Goal: Transaction & Acquisition: Book appointment/travel/reservation

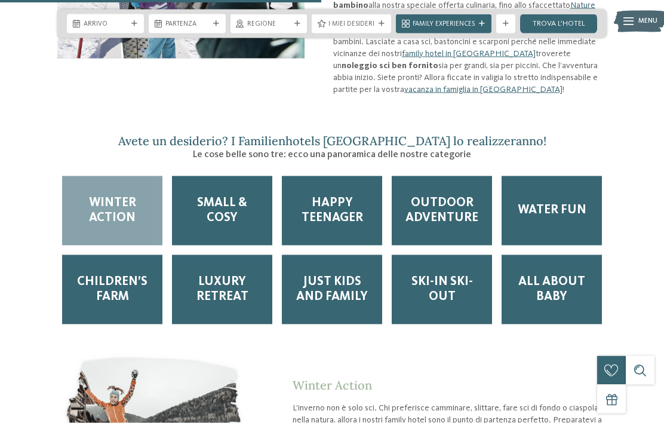
scroll to position [1167, 0]
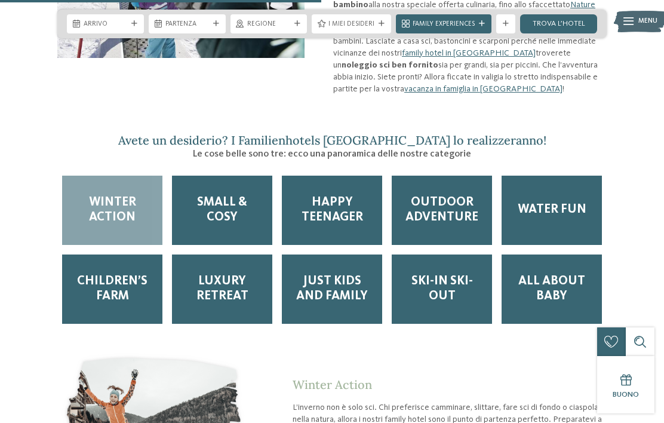
click at [329, 274] on span "Just kids and family" at bounding box center [331, 289] width 81 height 30
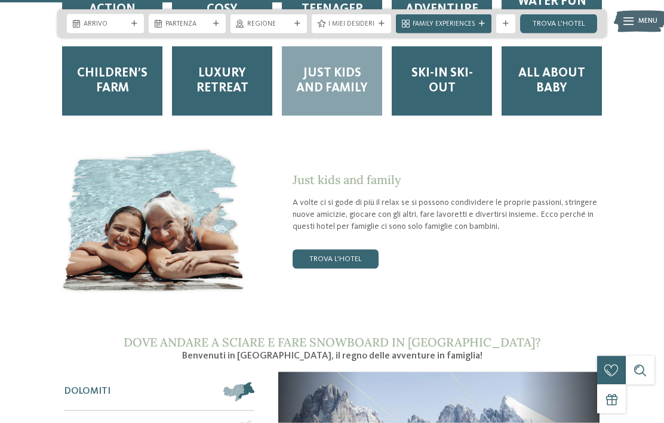
scroll to position [1376, 0]
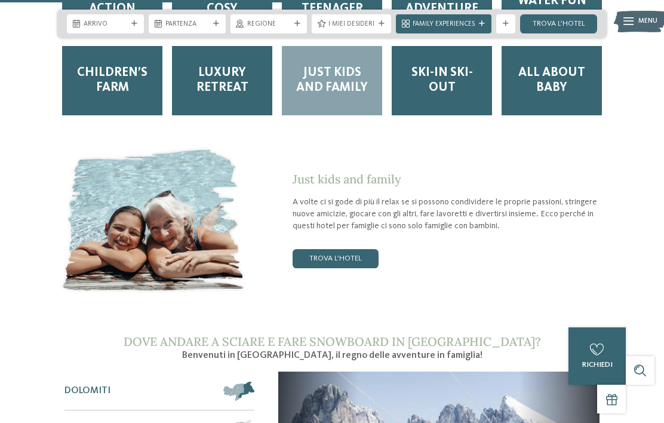
click at [353, 249] on link "trova l’hotel" at bounding box center [335, 258] width 86 height 19
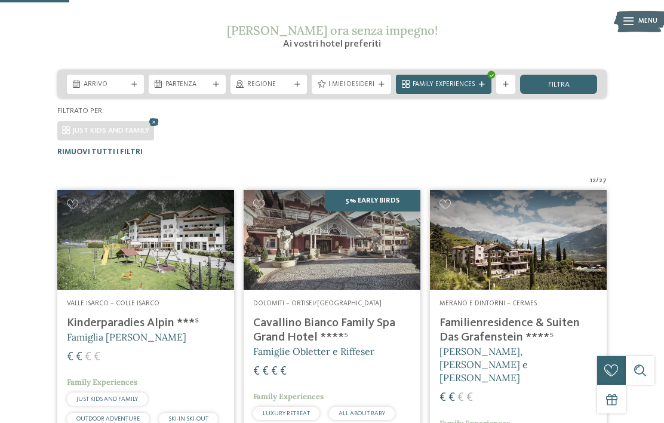
scroll to position [172, 0]
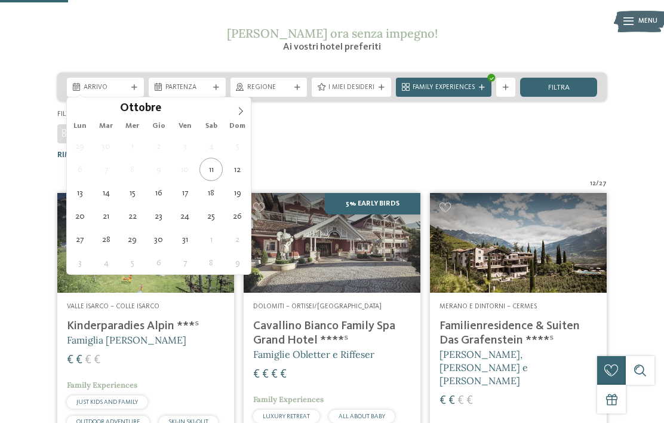
click at [245, 109] on span at bounding box center [240, 107] width 20 height 20
click at [249, 101] on span at bounding box center [240, 107] width 20 height 20
type div "26.12.2025"
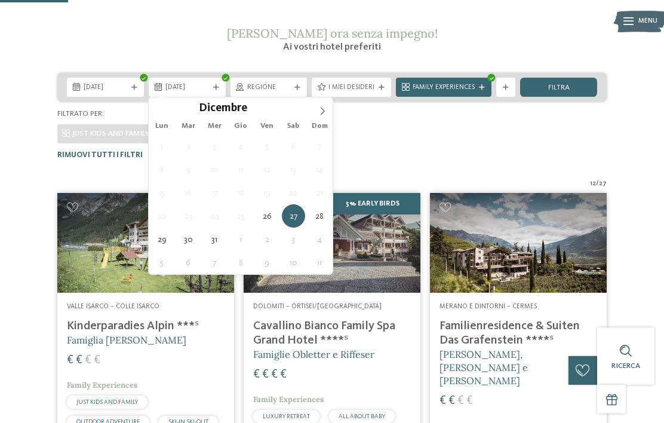
type div "02.01.2026"
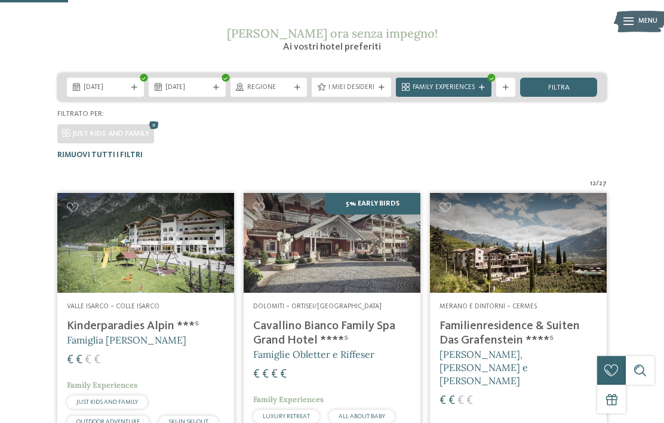
click at [119, 85] on span "26.12.2025" at bounding box center [106, 88] width 44 height 10
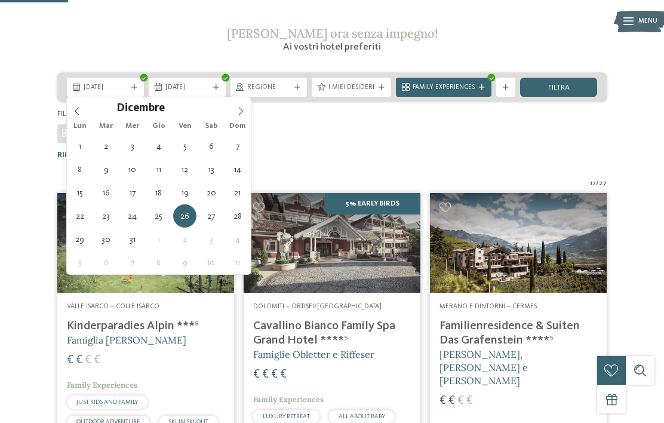
click at [331, 141] on div "JUST KIDS AND FAMILY" at bounding box center [331, 131] width 549 height 24
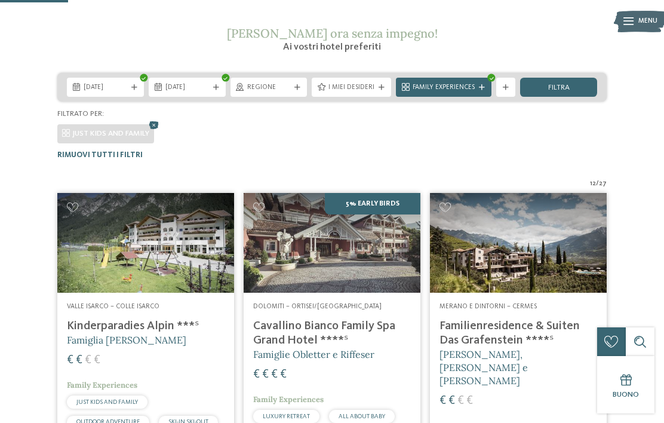
click at [292, 85] on div "Regione" at bounding box center [269, 87] width 48 height 10
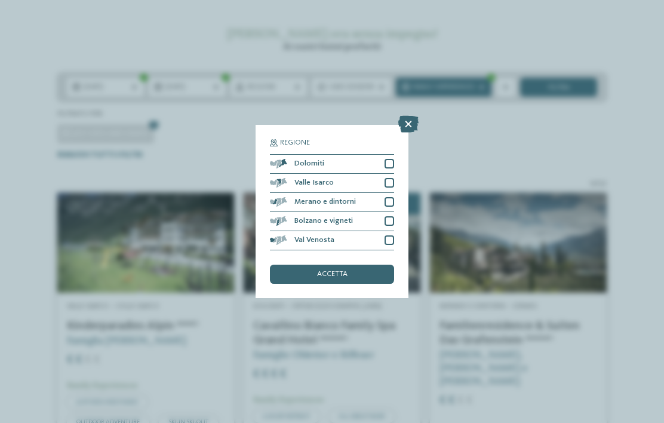
click at [387, 159] on div at bounding box center [389, 164] width 10 height 10
click at [390, 178] on div at bounding box center [389, 183] width 10 height 10
click at [385, 193] on div "Merano e dintorni" at bounding box center [332, 202] width 124 height 19
click at [386, 216] on div at bounding box center [389, 221] width 10 height 10
click at [393, 231] on div "Val Venosta" at bounding box center [332, 240] width 124 height 19
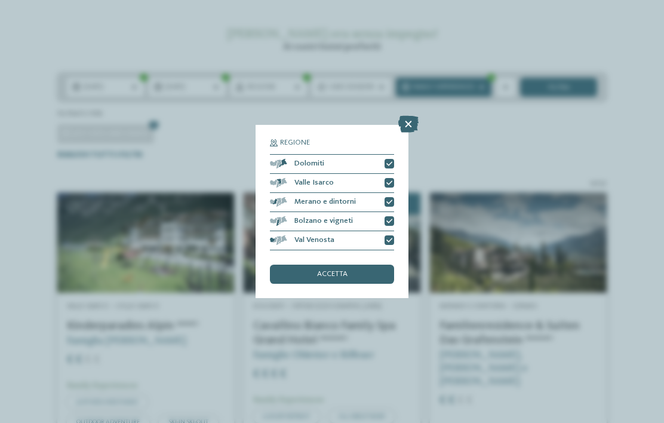
click at [359, 264] on div "accetta" at bounding box center [332, 273] width 124 height 19
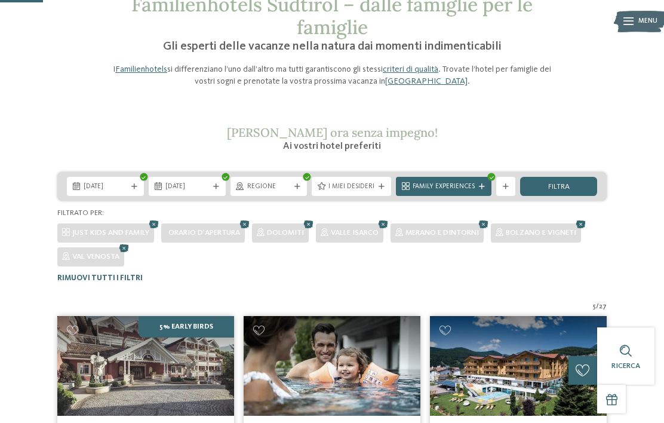
scroll to position [66, 0]
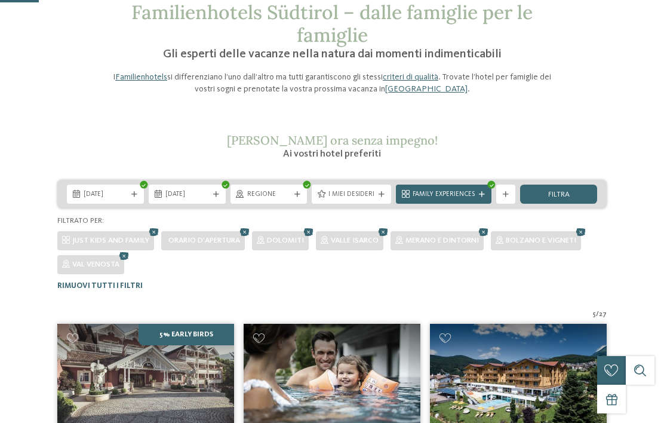
click at [293, 196] on div "Regione" at bounding box center [269, 194] width 48 height 10
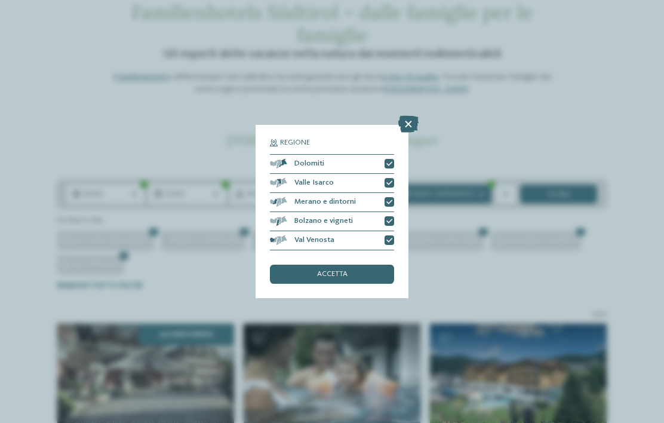
click at [350, 264] on div "accetta" at bounding box center [332, 273] width 124 height 19
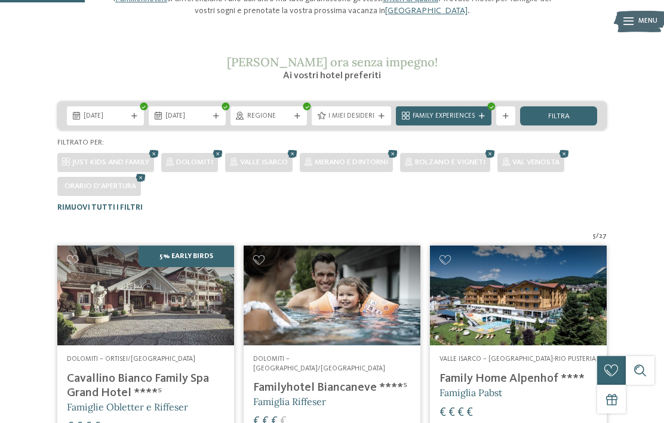
scroll to position [144, 0]
click at [371, 121] on div "I miei desideri" at bounding box center [351, 115] width 79 height 19
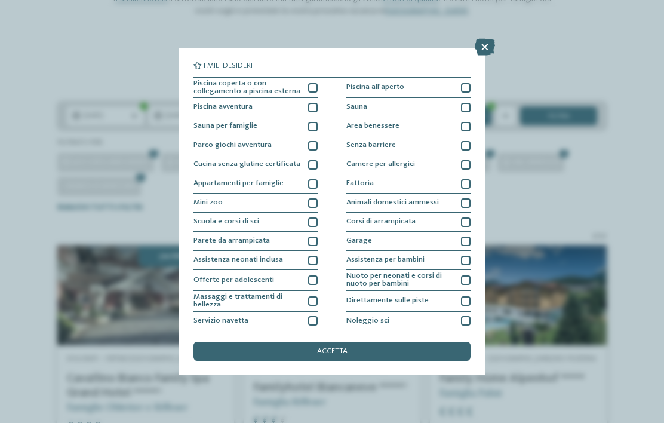
click at [307, 88] on div "Piscina coperta o con collegamento a piscina esterna" at bounding box center [255, 88] width 124 height 21
click at [304, 114] on div "Piscina avventura" at bounding box center [255, 107] width 124 height 19
click at [316, 218] on div at bounding box center [313, 222] width 10 height 10
click at [460, 87] on div "Piscina all'aperto" at bounding box center [408, 88] width 124 height 21
click at [314, 341] on div "accetta" at bounding box center [331, 350] width 277 height 19
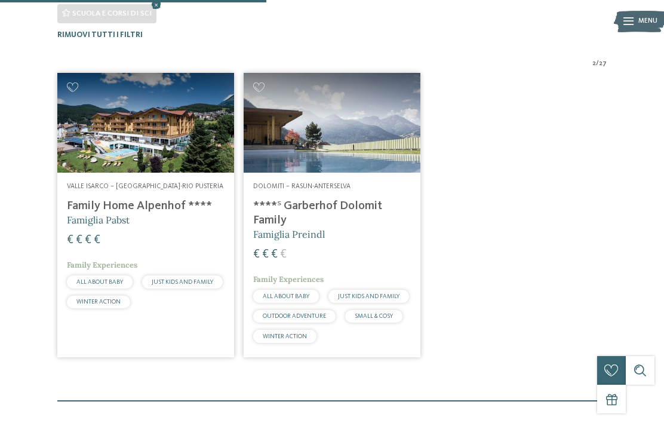
scroll to position [341, 0]
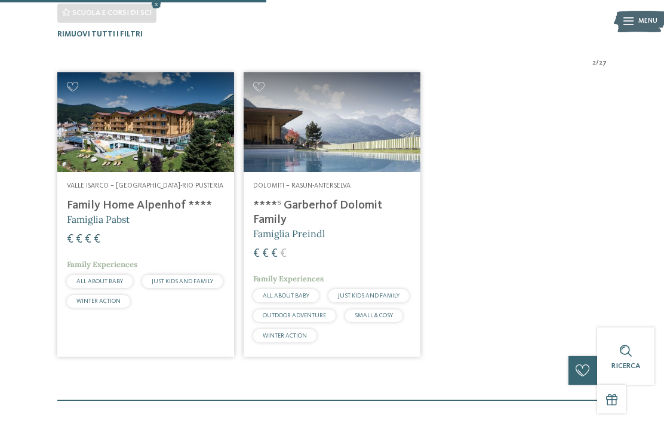
click at [175, 128] on img at bounding box center [145, 121] width 177 height 99
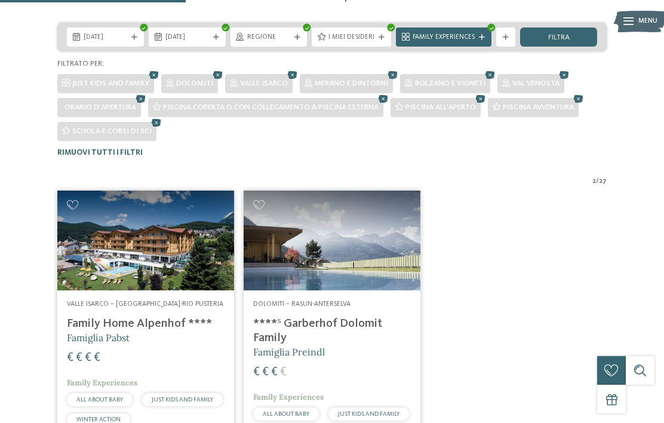
scroll to position [224, 0]
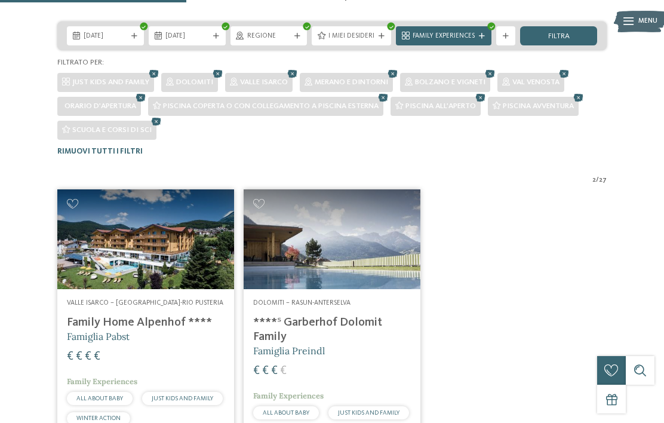
click at [368, 317] on h4 "****ˢ Garberhof Dolomit Family" at bounding box center [332, 329] width 158 height 29
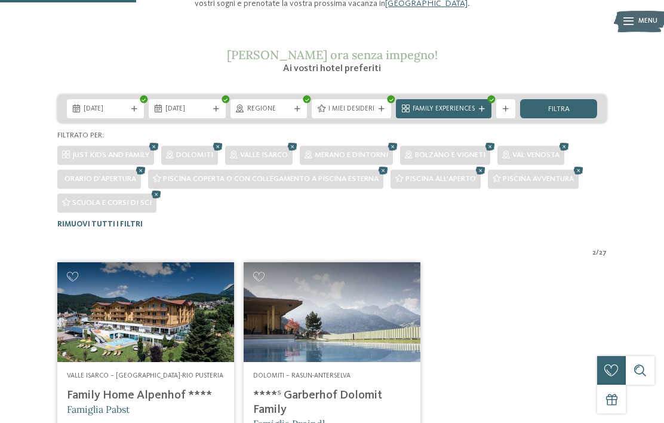
scroll to position [149, 0]
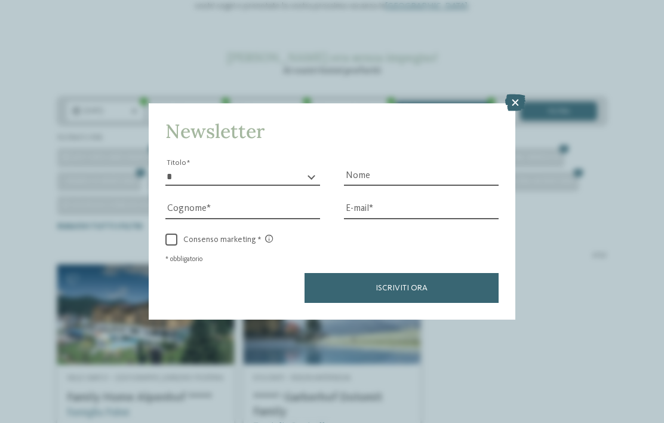
click at [517, 94] on icon at bounding box center [515, 102] width 20 height 17
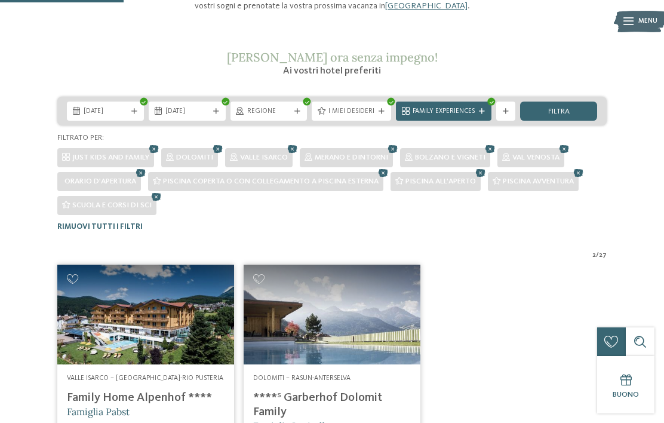
click at [470, 114] on span "Family Experiences" at bounding box center [443, 112] width 62 height 10
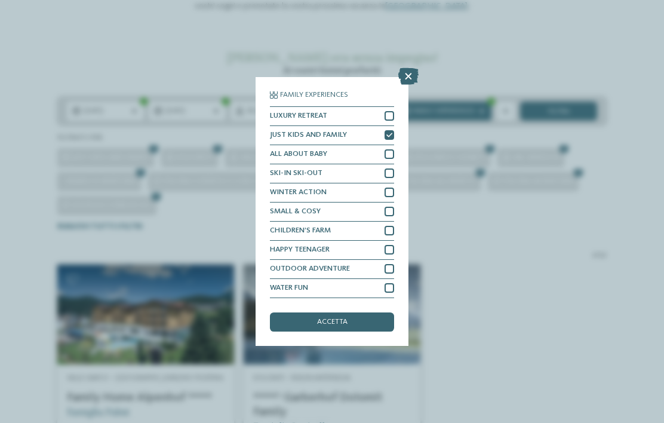
click at [411, 68] on icon at bounding box center [408, 76] width 20 height 17
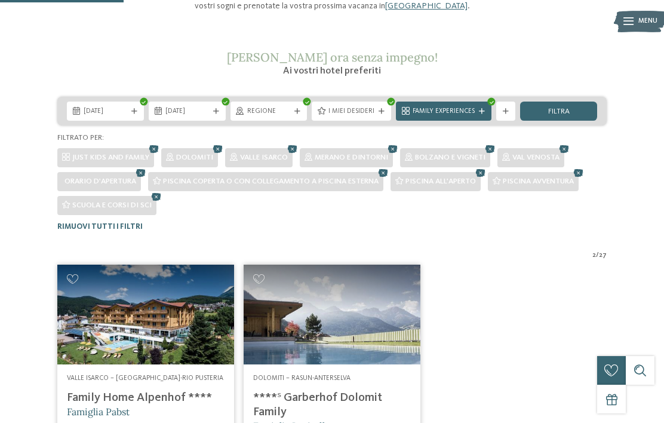
click at [362, 107] on span "I miei desideri" at bounding box center [351, 112] width 46 height 10
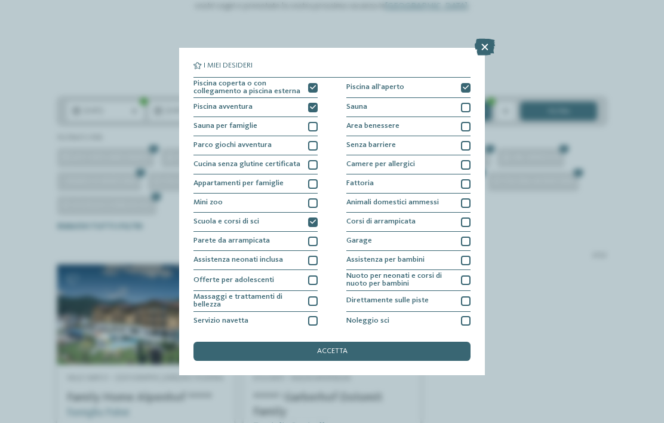
click at [313, 109] on div at bounding box center [313, 108] width 10 height 10
click at [313, 86] on icon at bounding box center [313, 88] width 6 height 6
click at [466, 88] on icon at bounding box center [466, 88] width 6 height 6
click at [372, 341] on div "accetta" at bounding box center [331, 350] width 277 height 19
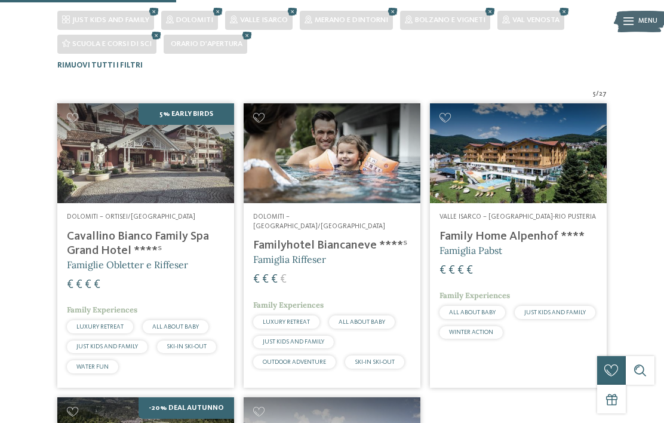
scroll to position [285, 0]
click at [383, 239] on h4 "Familyhotel Biancaneve ****ˢ" at bounding box center [332, 246] width 158 height 14
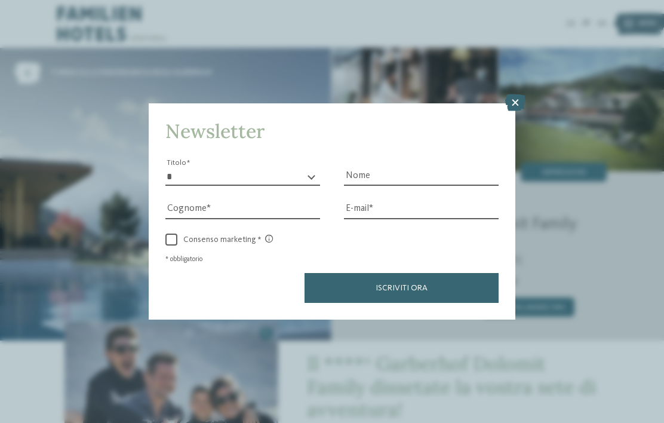
click at [519, 94] on icon at bounding box center [515, 102] width 20 height 17
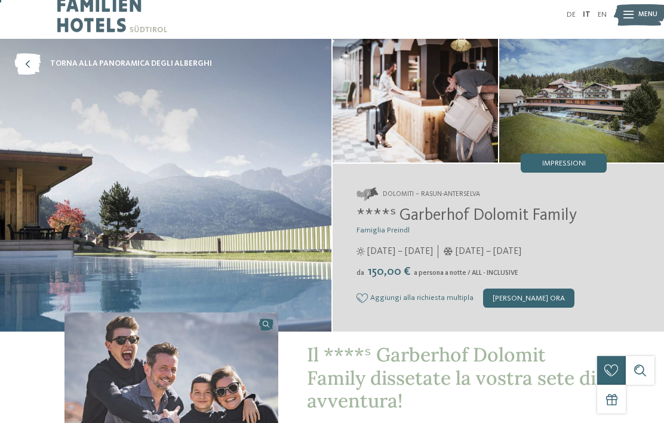
scroll to position [6, 0]
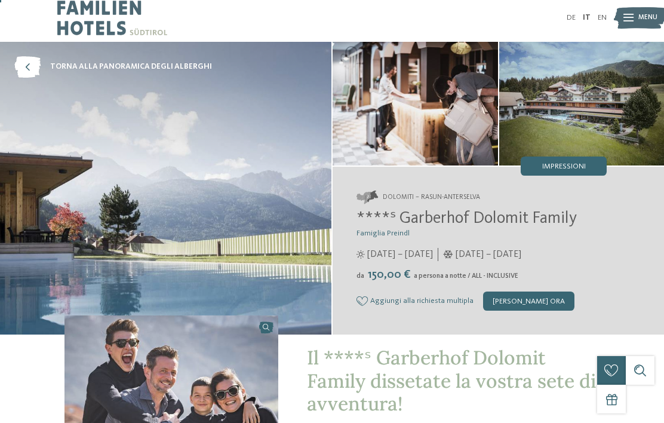
click at [570, 168] on span "Impressioni" at bounding box center [564, 167] width 44 height 8
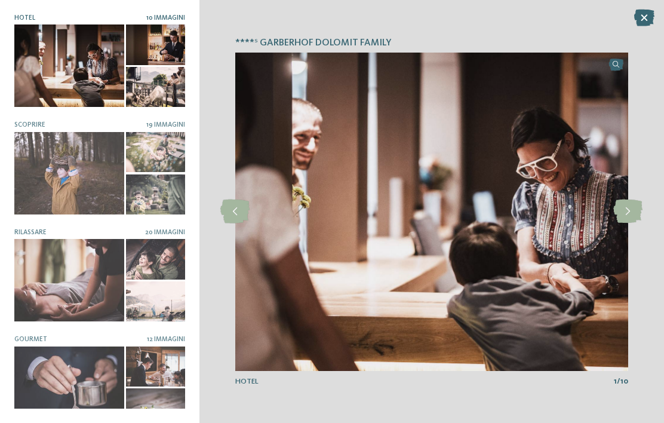
click at [147, 79] on div at bounding box center [155, 87] width 58 height 40
click at [633, 199] on icon at bounding box center [627, 211] width 29 height 24
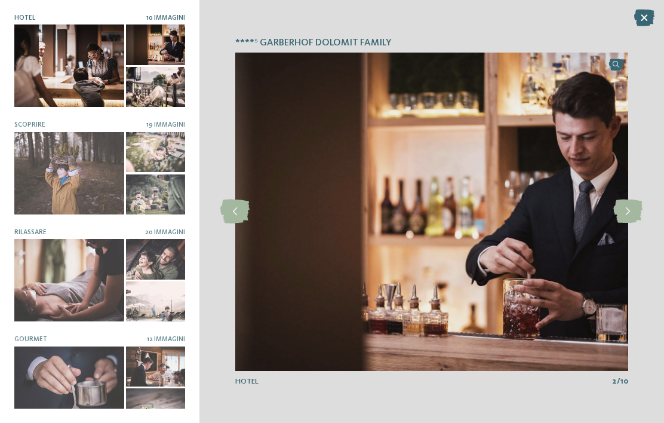
click at [627, 204] on icon at bounding box center [627, 211] width 29 height 24
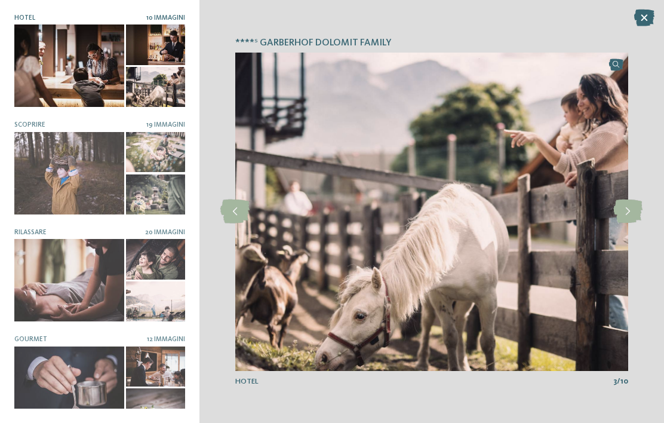
click at [625, 208] on icon at bounding box center [627, 211] width 29 height 24
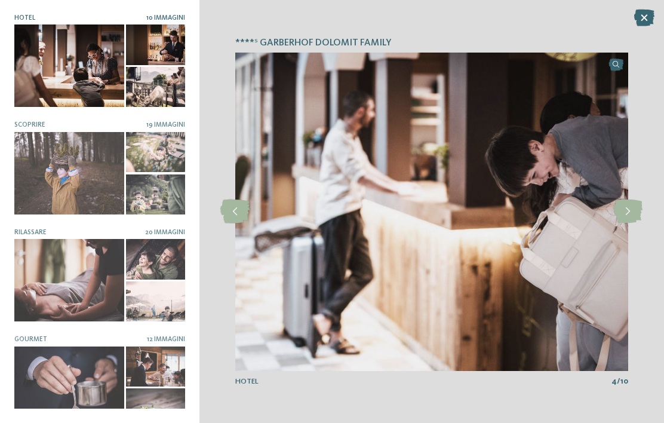
click at [621, 211] on icon at bounding box center [627, 211] width 29 height 24
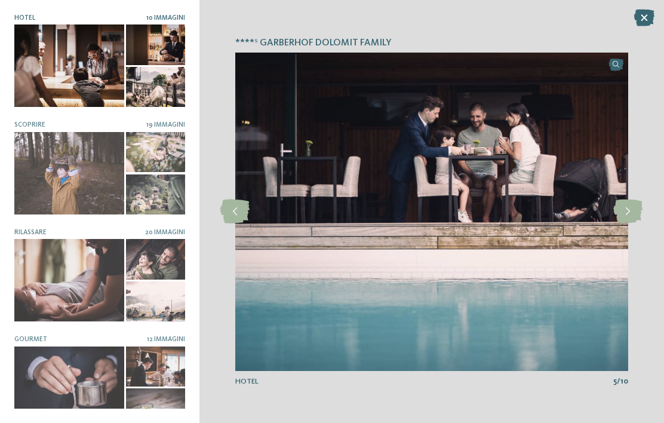
click at [617, 211] on icon at bounding box center [627, 211] width 29 height 24
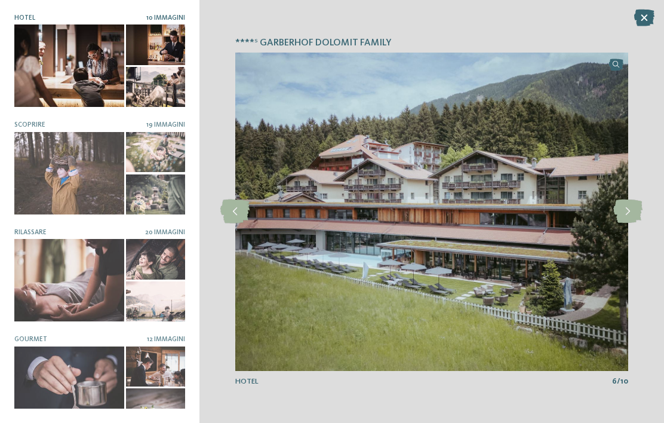
click at [615, 211] on icon at bounding box center [627, 211] width 29 height 24
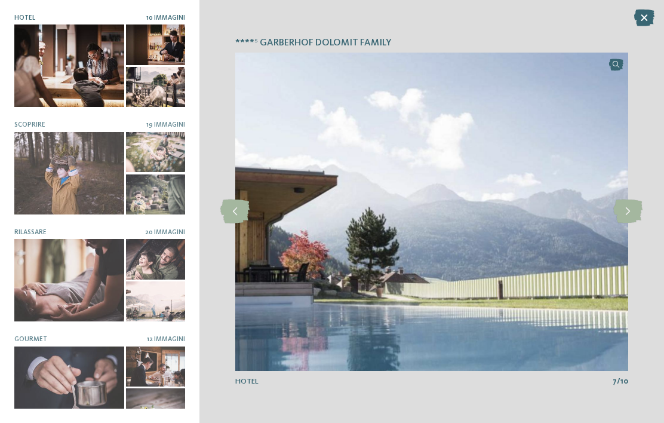
click at [611, 212] on img at bounding box center [431, 212] width 393 height 318
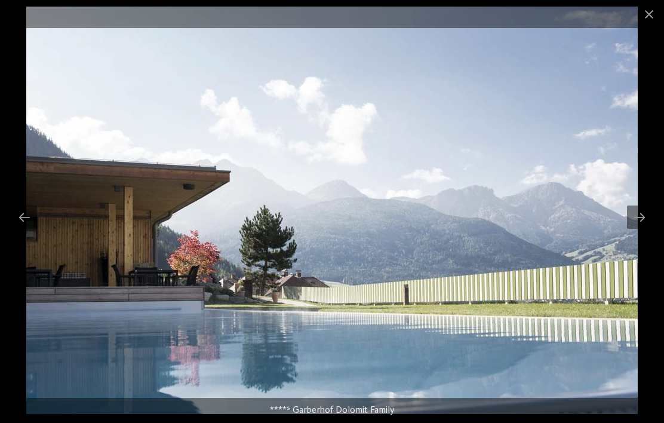
click at [630, 217] on div at bounding box center [639, 216] width 25 height 23
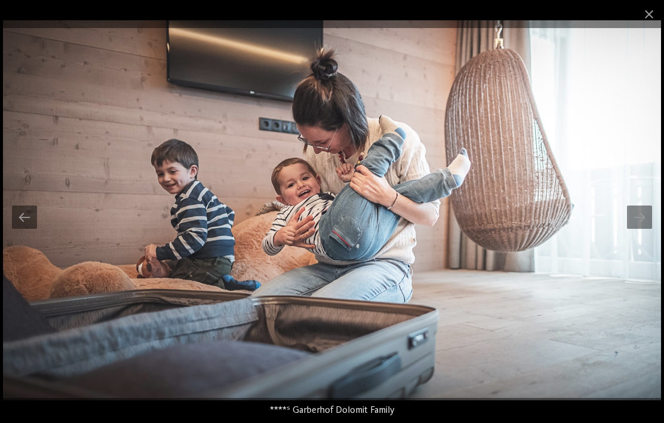
click at [630, 212] on div at bounding box center [639, 216] width 25 height 23
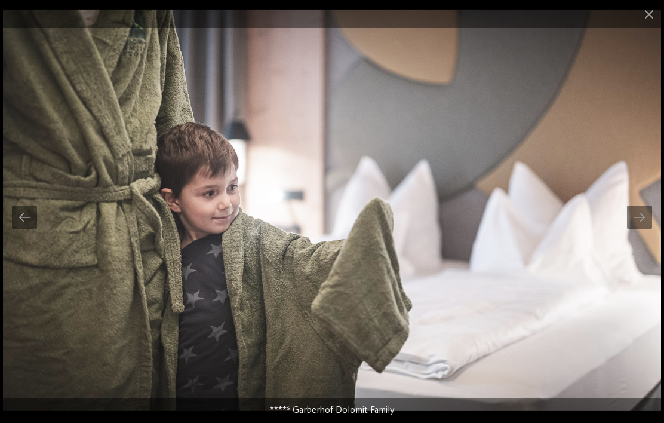
click at [639, 217] on div at bounding box center [639, 216] width 25 height 23
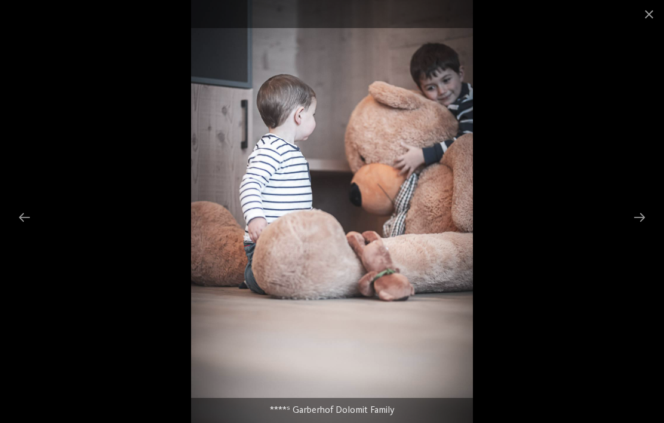
click at [634, 214] on div at bounding box center [639, 216] width 25 height 23
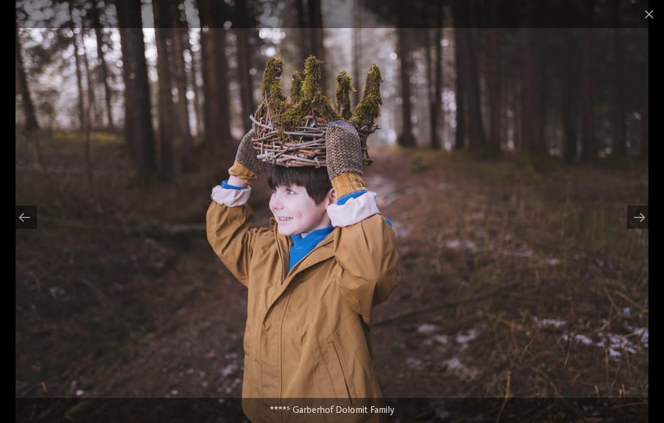
click at [640, 213] on div at bounding box center [639, 216] width 25 height 23
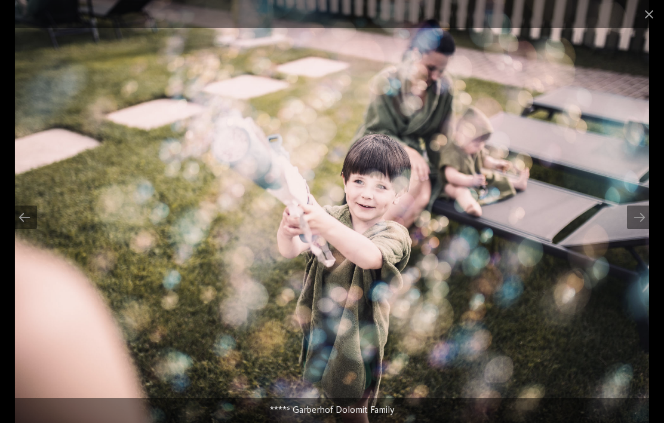
click at [636, 212] on div at bounding box center [639, 216] width 25 height 23
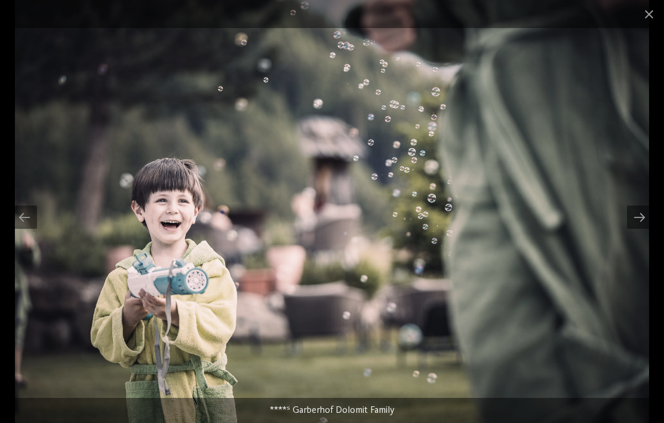
click at [639, 211] on div at bounding box center [639, 216] width 25 height 23
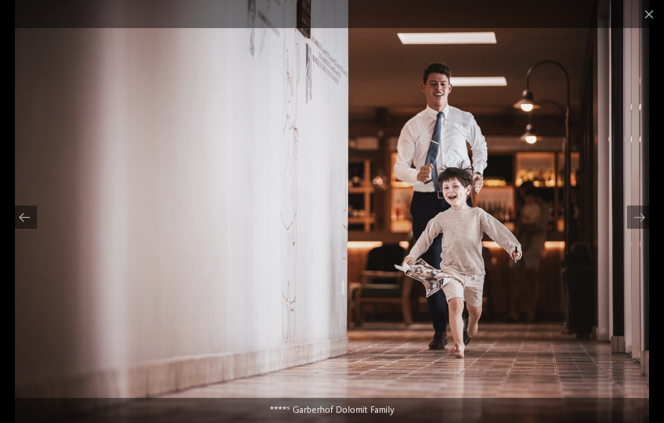
click at [640, 217] on div at bounding box center [639, 216] width 25 height 23
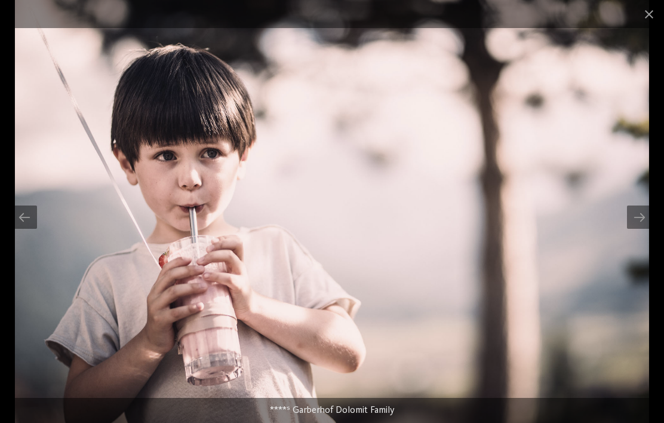
click at [642, 213] on div at bounding box center [639, 216] width 25 height 23
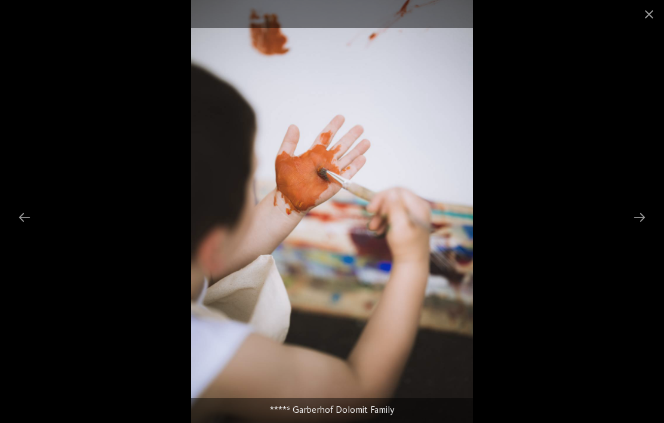
click at [636, 220] on div at bounding box center [639, 216] width 25 height 23
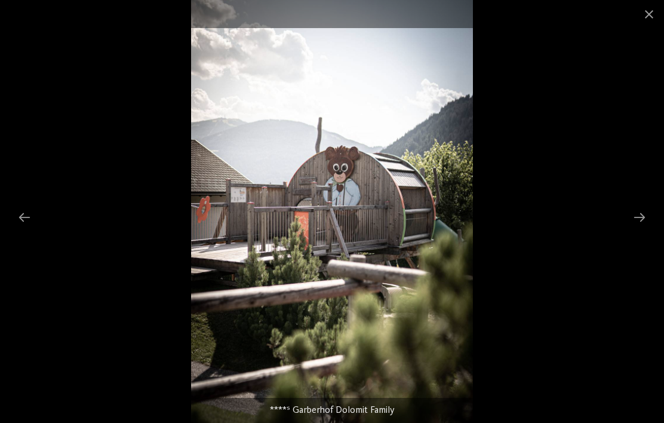
click at [638, 215] on div at bounding box center [639, 216] width 25 height 23
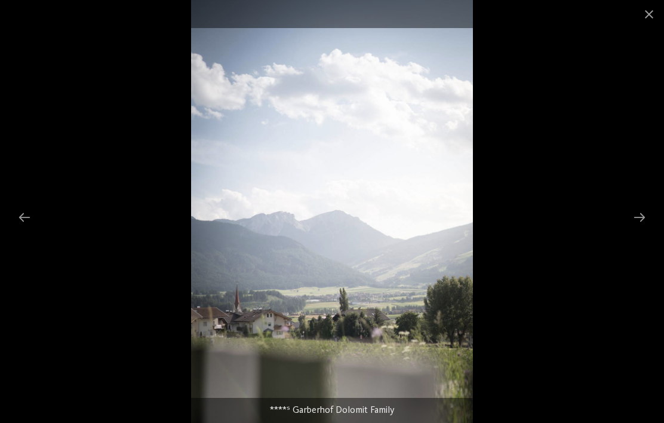
click at [633, 217] on div at bounding box center [639, 216] width 25 height 23
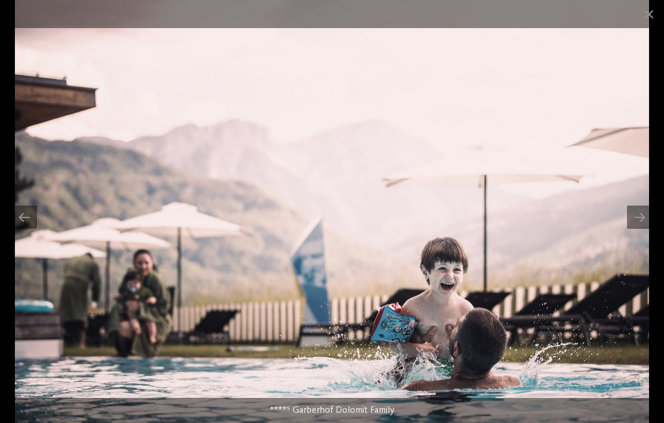
click at [634, 217] on div at bounding box center [639, 216] width 25 height 23
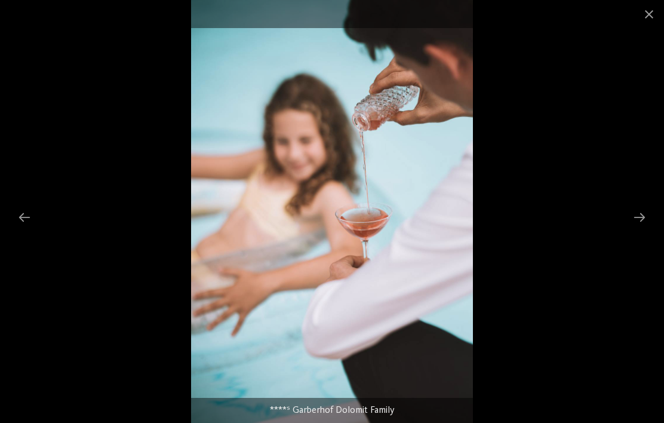
click at [639, 214] on div at bounding box center [639, 216] width 25 height 23
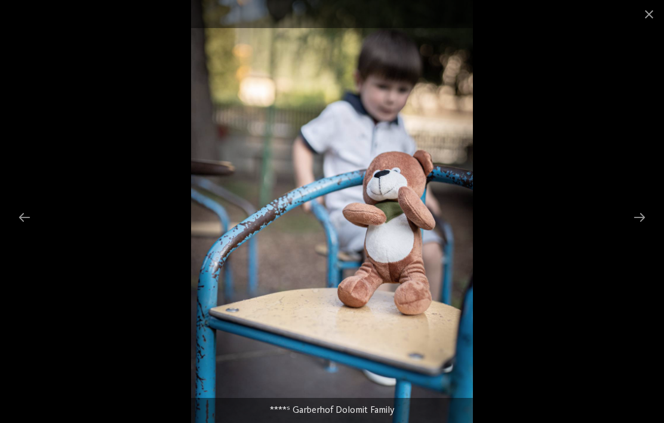
click at [637, 215] on div at bounding box center [639, 216] width 25 height 23
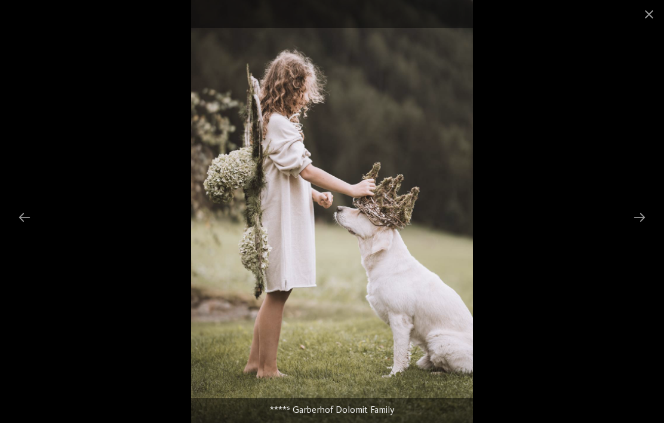
click at [635, 217] on div at bounding box center [639, 216] width 25 height 23
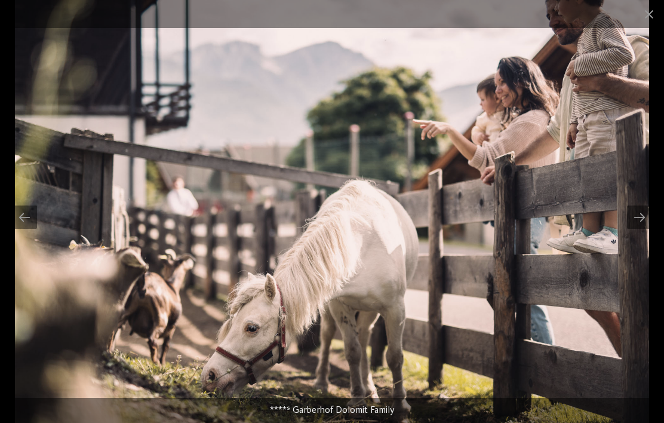
click at [634, 218] on div at bounding box center [639, 216] width 25 height 23
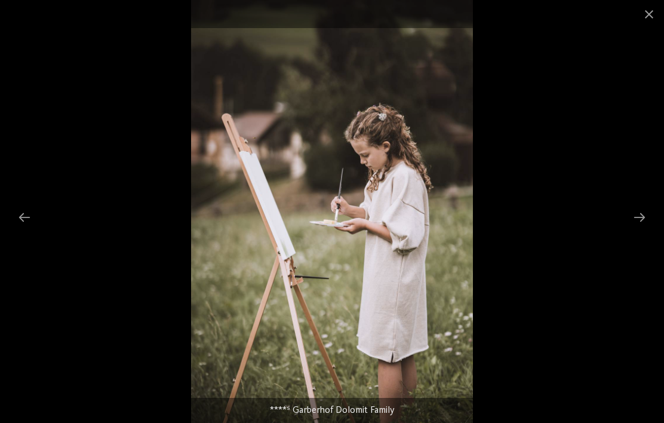
click at [636, 219] on div at bounding box center [639, 216] width 25 height 23
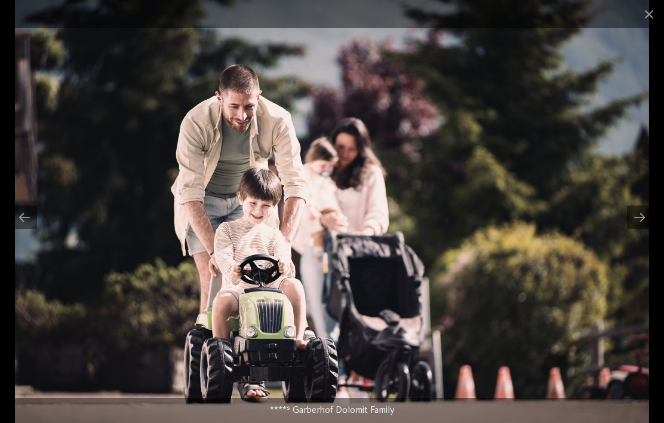
click at [634, 220] on div at bounding box center [639, 216] width 25 height 23
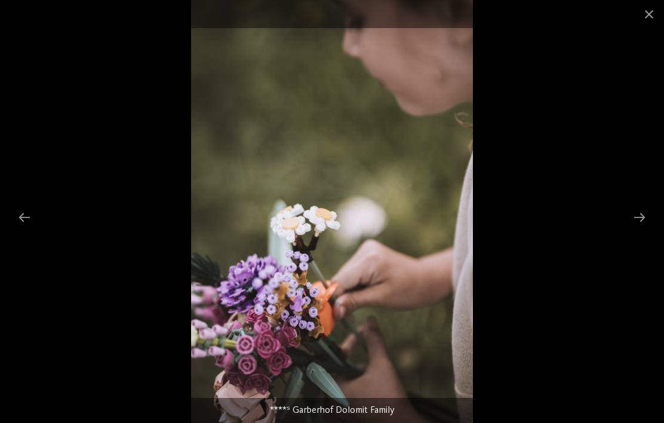
click at [639, 215] on div at bounding box center [639, 216] width 25 height 23
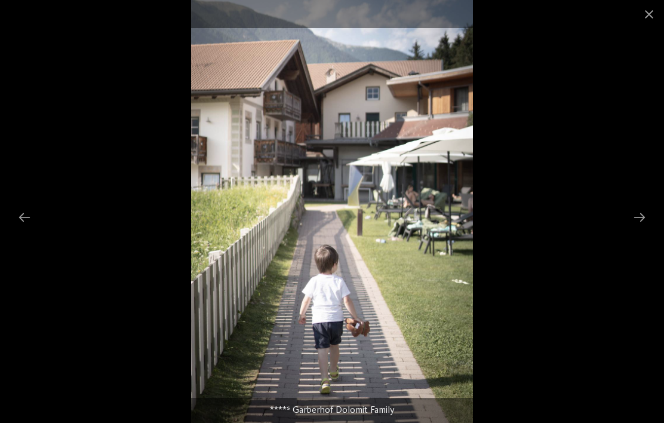
click at [636, 218] on div at bounding box center [639, 216] width 25 height 23
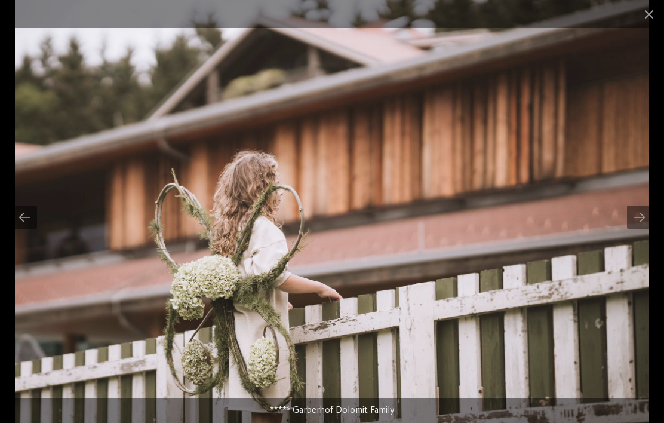
click at [636, 214] on div at bounding box center [639, 216] width 25 height 23
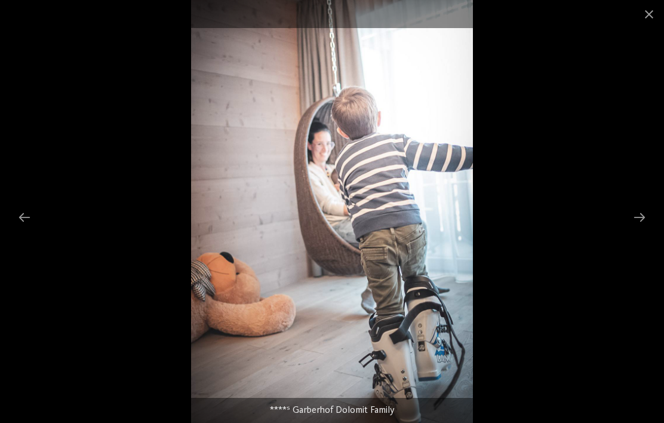
click at [638, 213] on div at bounding box center [639, 216] width 25 height 23
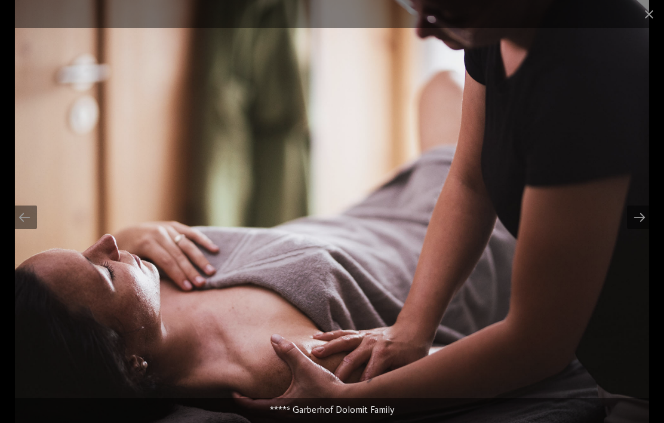
click at [643, 211] on div at bounding box center [639, 216] width 25 height 23
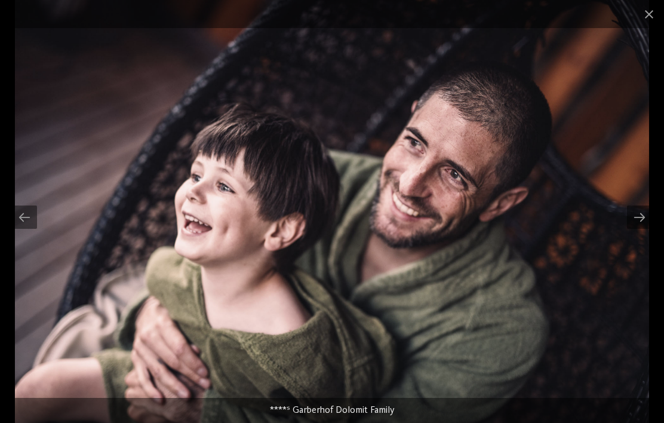
click at [642, 214] on div at bounding box center [639, 216] width 25 height 23
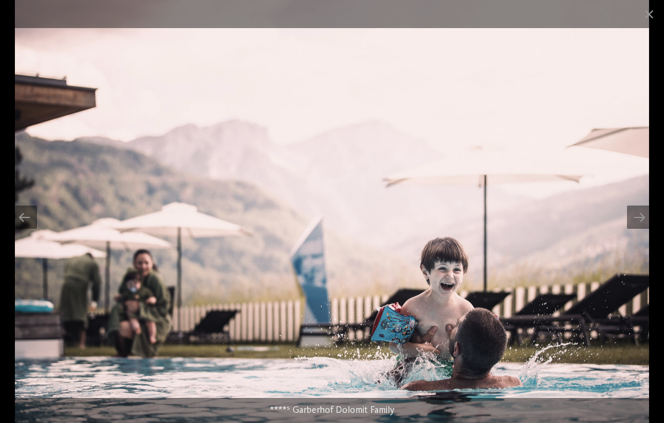
click at [642, 215] on div at bounding box center [639, 216] width 25 height 23
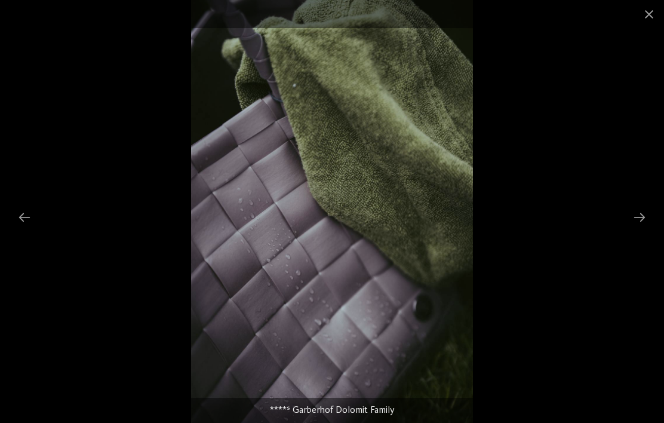
click at [642, 210] on div at bounding box center [639, 216] width 25 height 23
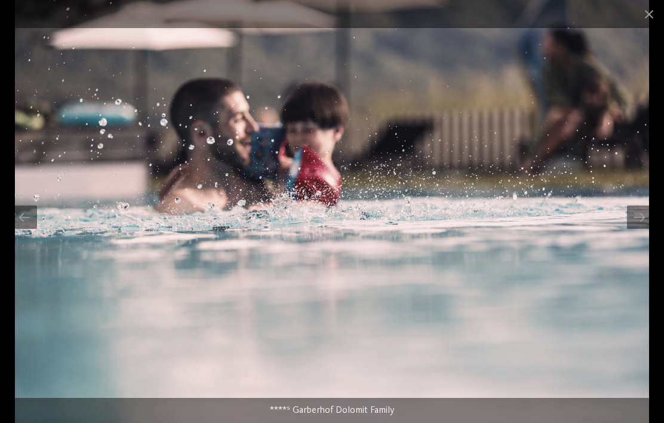
click at [645, 216] on div at bounding box center [639, 216] width 25 height 23
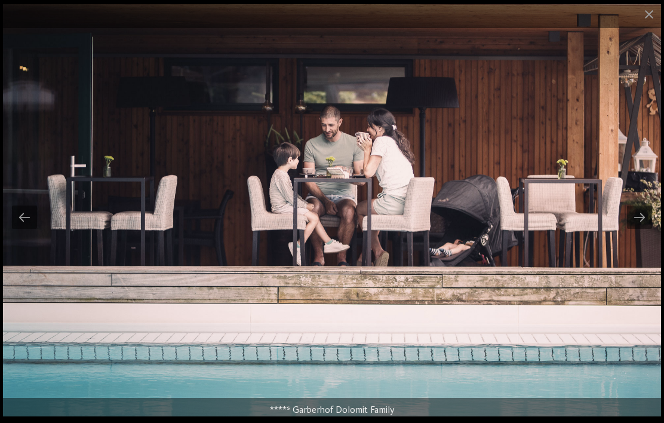
click at [642, 220] on div at bounding box center [639, 216] width 25 height 23
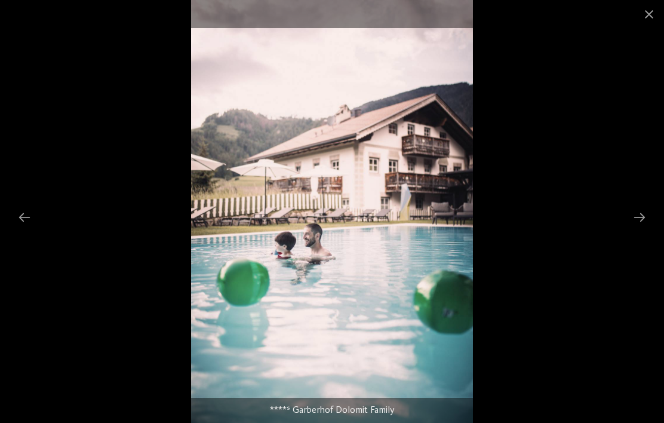
click at [639, 211] on div at bounding box center [639, 216] width 25 height 23
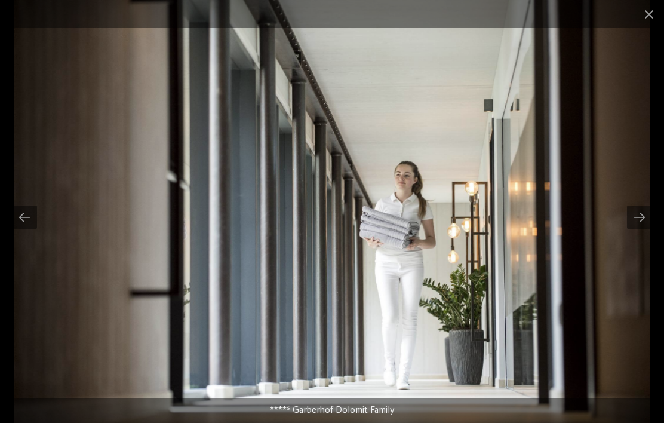
click at [642, 208] on div at bounding box center [639, 216] width 25 height 23
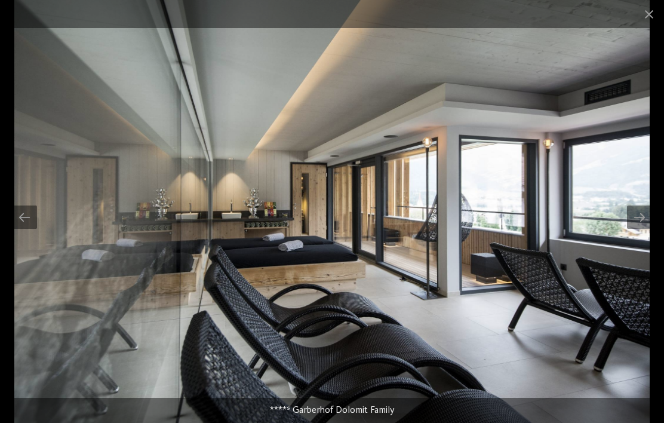
click at [640, 212] on div at bounding box center [639, 216] width 25 height 23
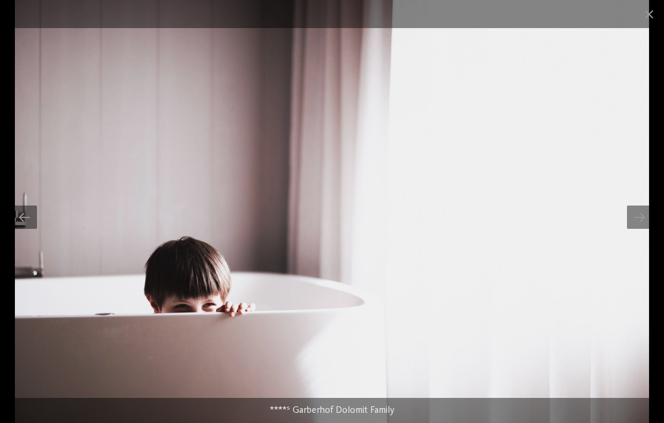
click at [646, 12] on span at bounding box center [649, 14] width 30 height 28
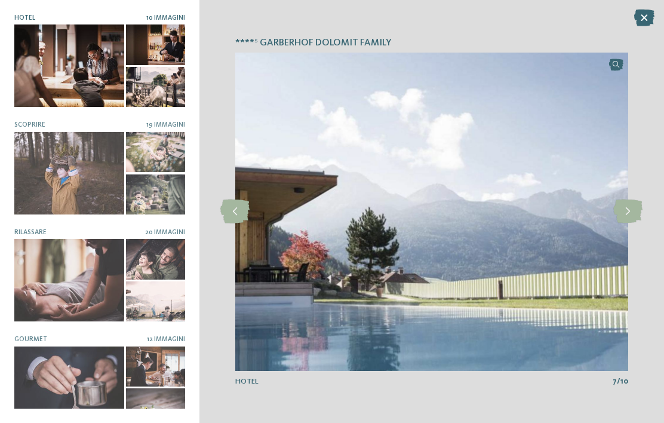
click at [646, 21] on icon at bounding box center [644, 18] width 20 height 17
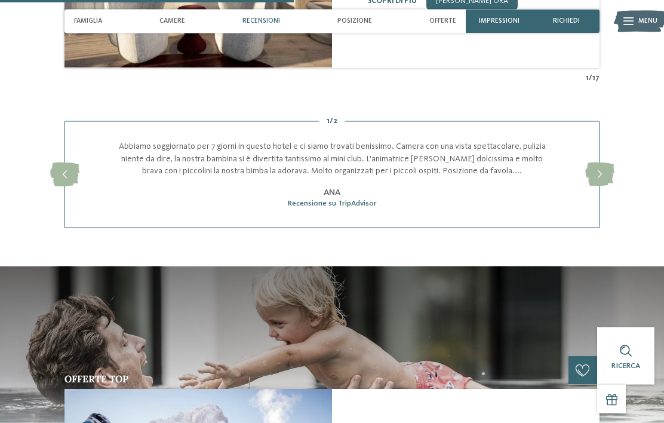
scroll to position [1336, 0]
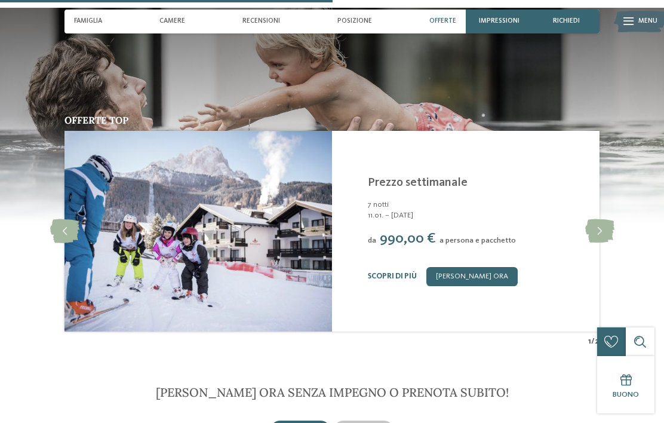
click at [452, 285] on link "[PERSON_NAME] ora" at bounding box center [471, 276] width 91 height 19
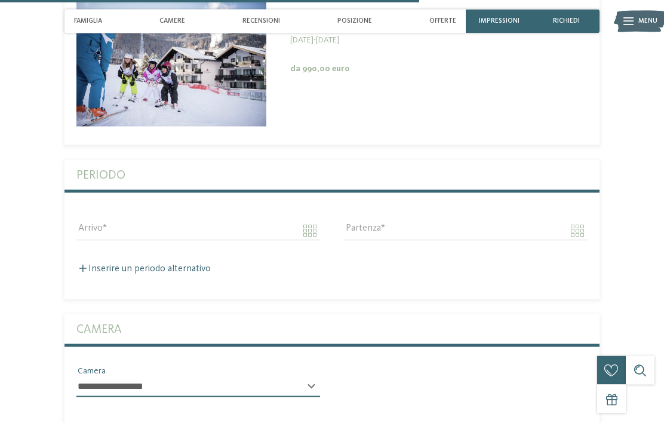
scroll to position [1809, 0]
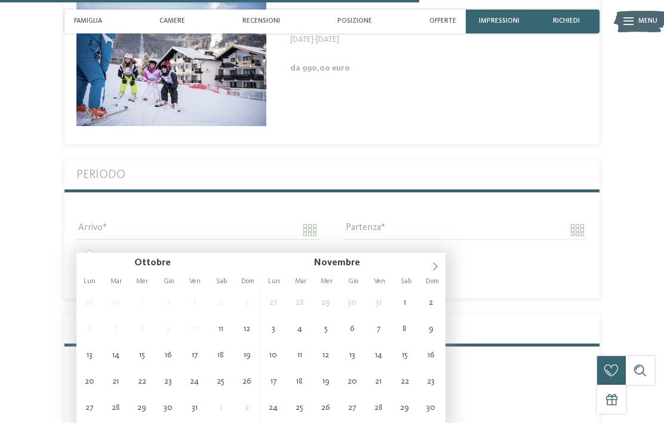
click at [440, 263] on span at bounding box center [435, 262] width 20 height 20
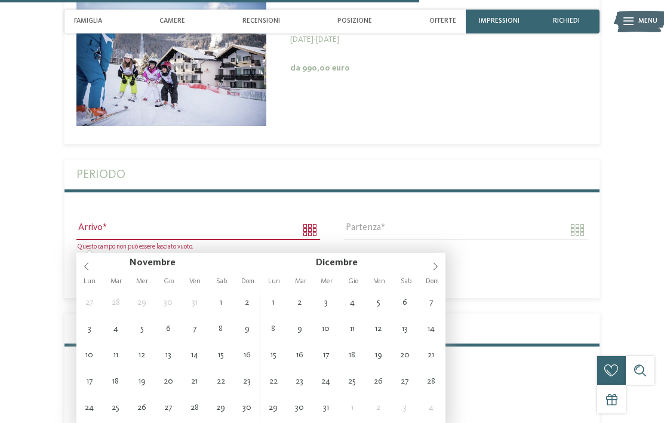
type input "**********"
type input "****"
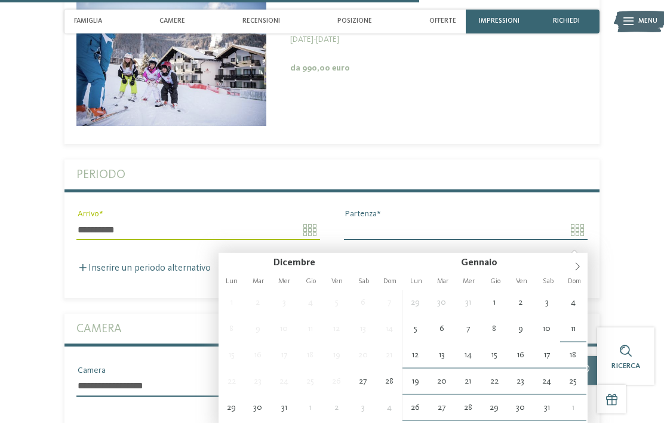
type input "**********"
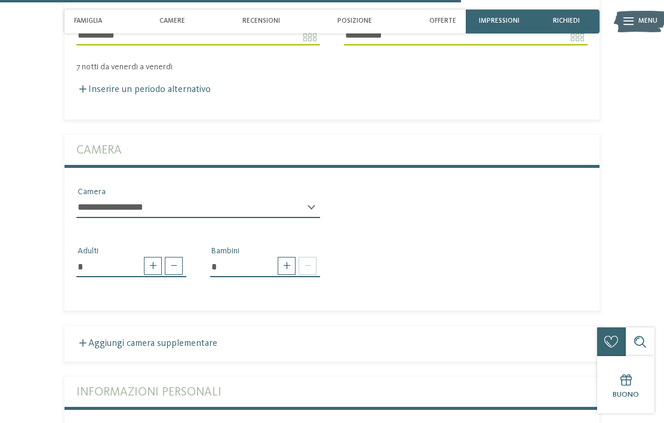
scroll to position [2005, 0]
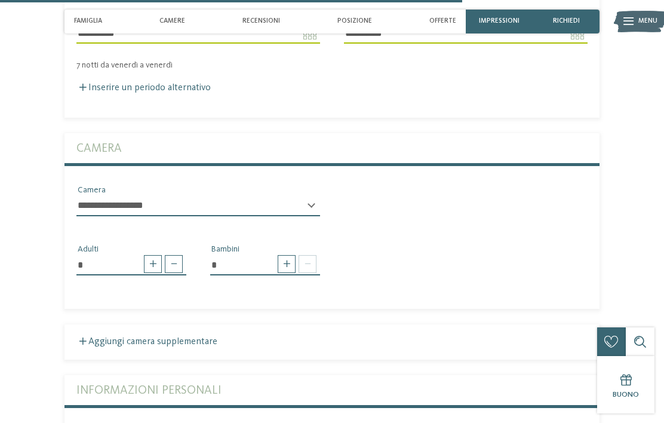
click at [288, 273] on span at bounding box center [287, 264] width 18 height 18
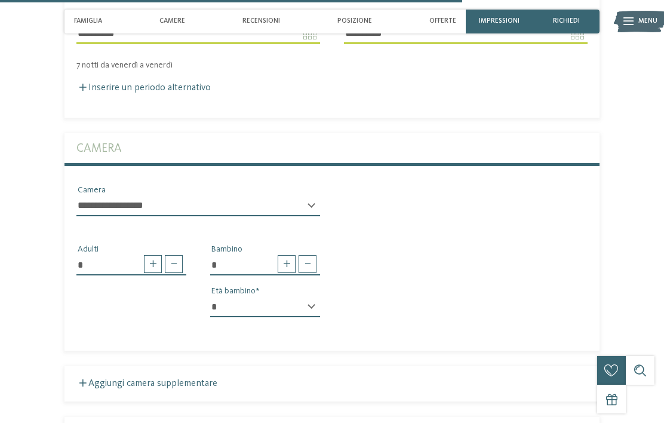
click at [294, 269] on span at bounding box center [287, 264] width 18 height 18
click at [288, 270] on span at bounding box center [287, 264] width 18 height 18
type input "*"
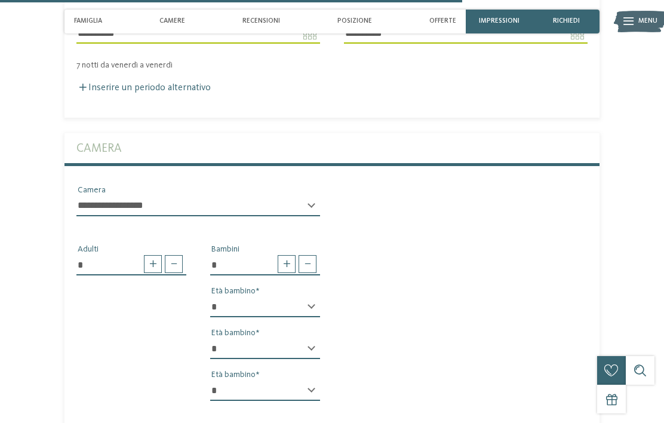
click at [273, 314] on select "* * * * * * * * * * * ** ** ** ** ** ** ** **" at bounding box center [265, 307] width 110 height 20
select select "*"
click at [267, 359] on select "* * * * * * * * * * * ** ** ** ** ** ** ** **" at bounding box center [265, 348] width 110 height 20
select select "*"
click at [278, 400] on select "* * * * * * * * * * * ** ** ** ** ** ** ** **" at bounding box center [265, 390] width 110 height 20
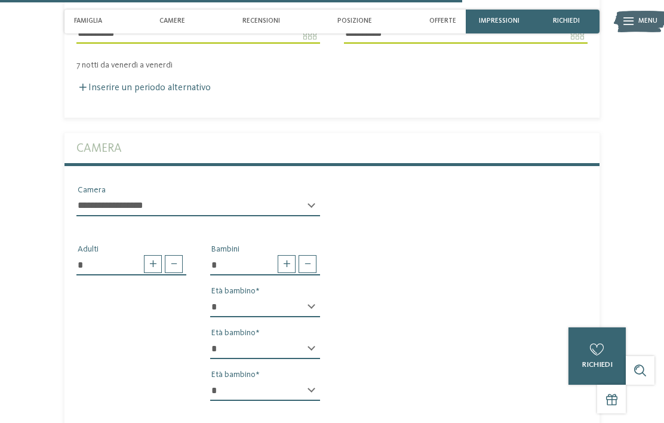
click at [286, 400] on select "* * * * * * * * * * * ** ** ** ** ** ** ** **" at bounding box center [265, 390] width 110 height 20
select select "*"
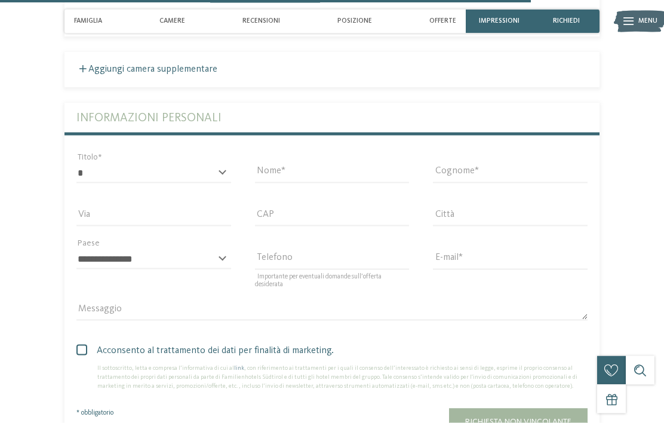
scroll to position [2403, 0]
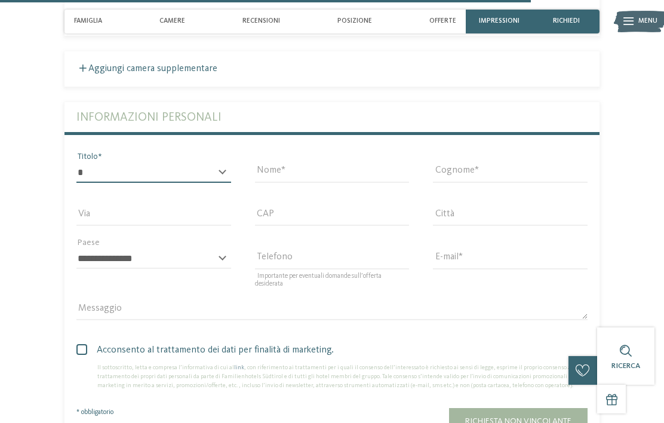
click at [138, 179] on select "* ****** ******* ******** ******" at bounding box center [153, 172] width 155 height 20
click at [323, 183] on input "Nome" at bounding box center [332, 172] width 155 height 20
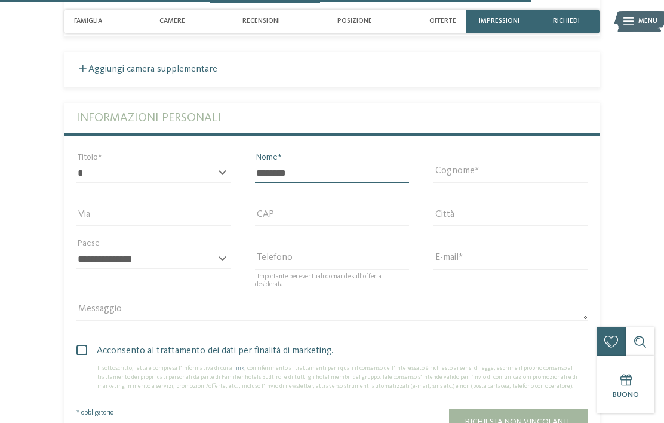
type input "********"
click at [489, 183] on input "Cognome" at bounding box center [510, 173] width 155 height 20
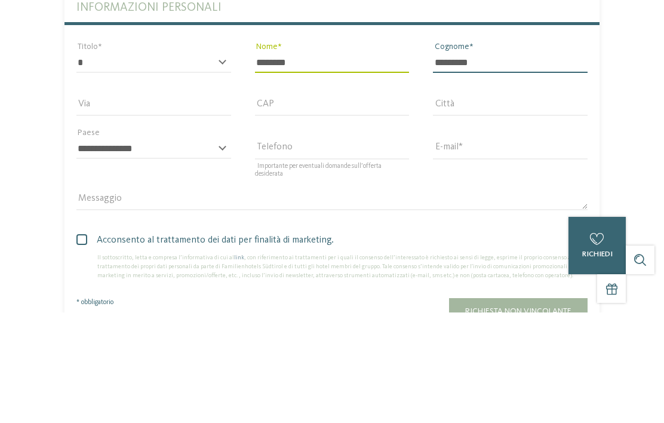
type input "*********"
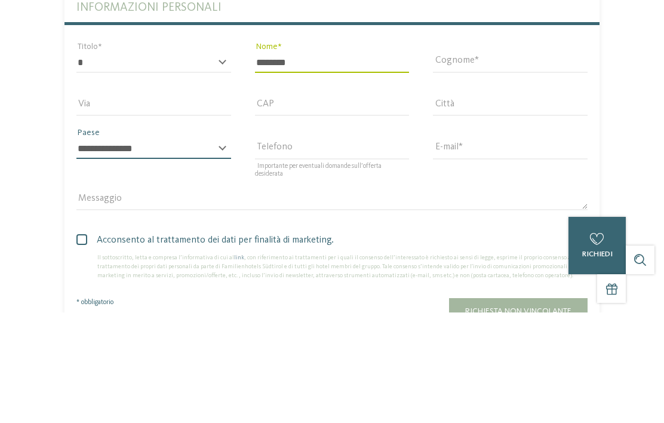
click at [93, 249] on select "**********" at bounding box center [153, 259] width 155 height 20
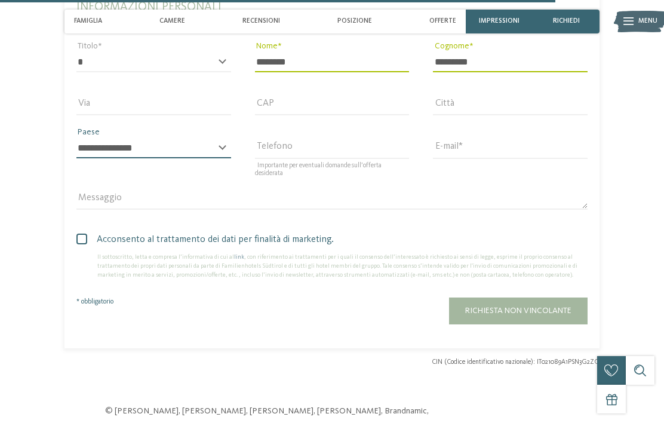
select select "**"
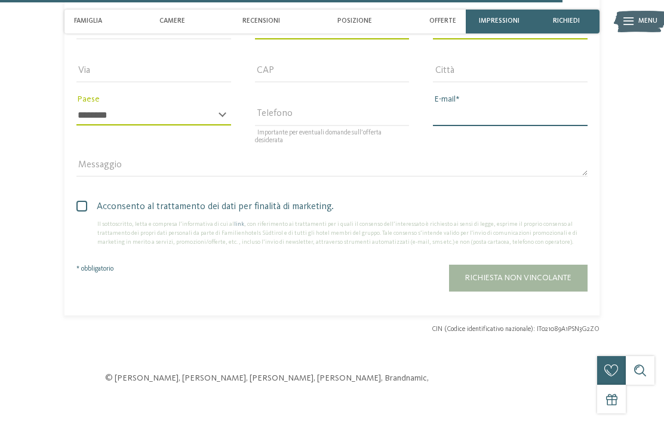
click at [470, 125] on input "E-mail" at bounding box center [510, 115] width 155 height 20
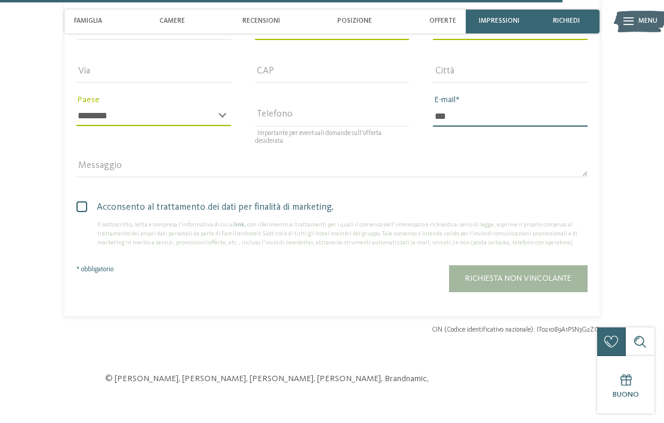
type input "****"
type input "**********"
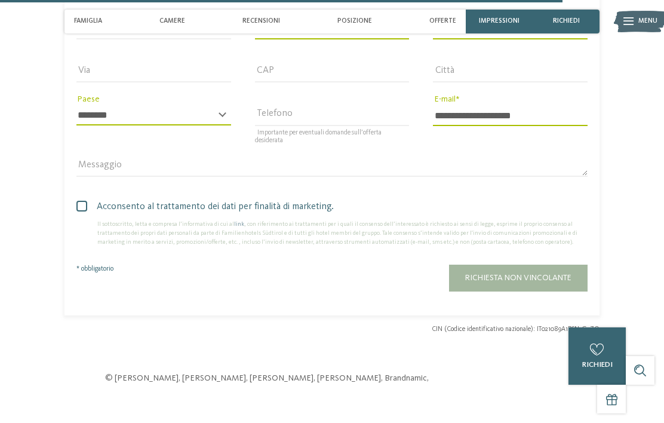
click at [88, 218] on span at bounding box center [90, 214] width 11 height 7
click at [0, 0] on span at bounding box center [0, 0] width 0 height 0
click at [507, 282] on span "Richiesta non vincolante" at bounding box center [518, 277] width 106 height 8
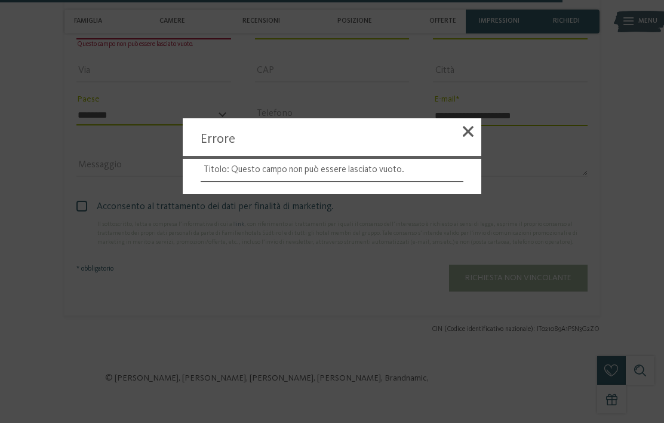
click at [480, 139] on div at bounding box center [468, 133] width 26 height 30
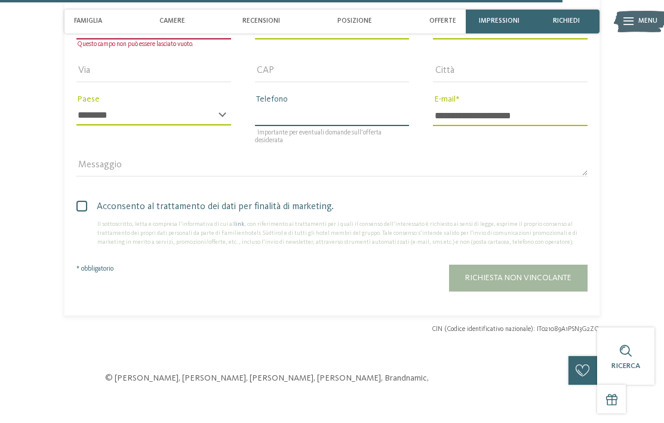
click at [362, 125] on input "Telefono" at bounding box center [332, 115] width 155 height 20
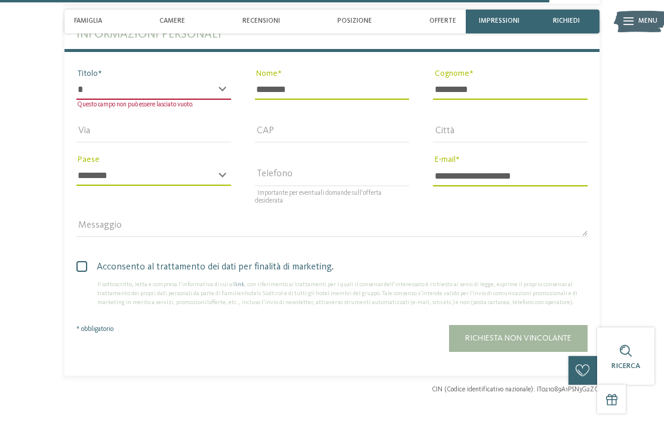
click at [90, 100] on select "* ****** ******* ******** ******" at bounding box center [153, 89] width 155 height 20
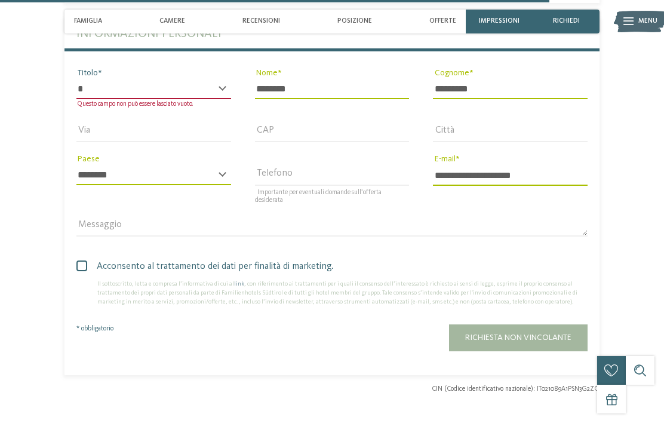
select select "*"
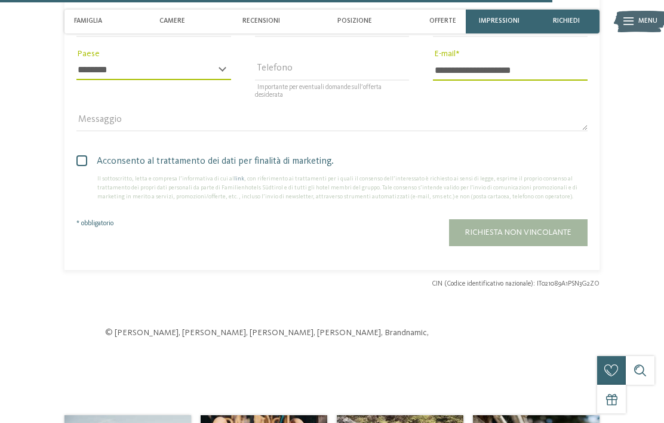
scroll to position [2596, 0]
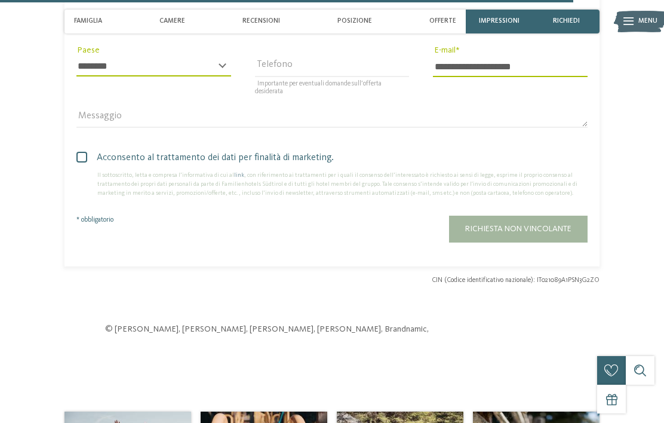
click at [506, 233] on span "Richiesta non vincolante" at bounding box center [518, 228] width 106 height 8
